Goal: Find specific page/section: Find specific page/section

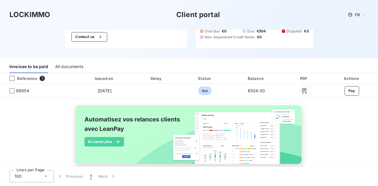
scroll to position [52, 0]
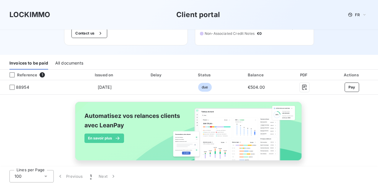
click at [69, 61] on div "All documents" at bounding box center [69, 63] width 28 height 12
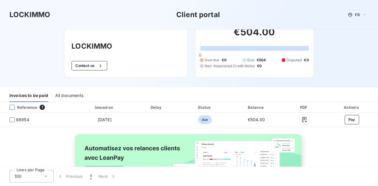
scroll to position [18, 0]
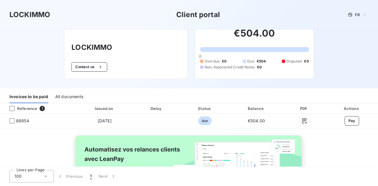
click at [62, 98] on div "All documents" at bounding box center [69, 97] width 28 height 12
